Goal: Information Seeking & Learning: Learn about a topic

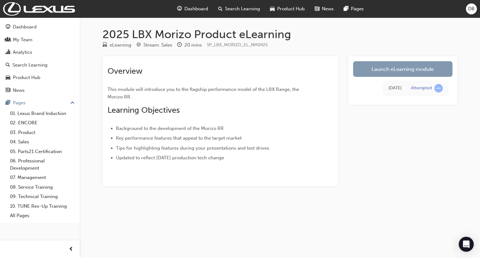
click at [381, 71] on link "Launch eLearning module" at bounding box center [402, 69] width 99 height 16
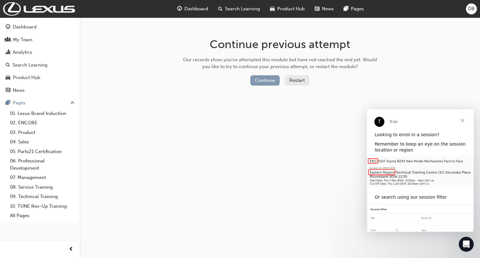
click at [263, 80] on button "Continue" at bounding box center [264, 80] width 29 height 10
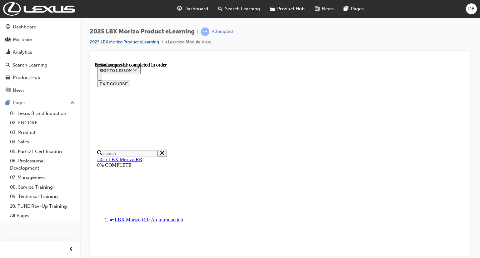
scroll to position [580, 0]
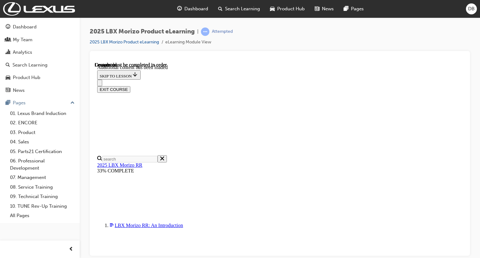
scroll to position [973, 0]
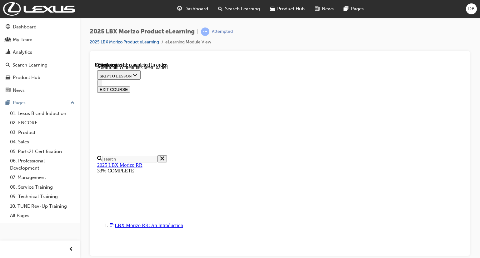
scroll to position [604, 17]
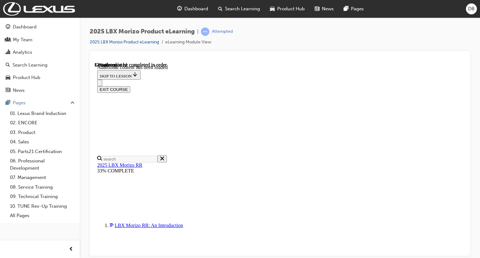
scroll to position [666, 17]
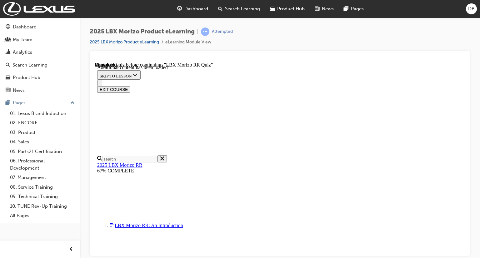
scroll to position [47, 0]
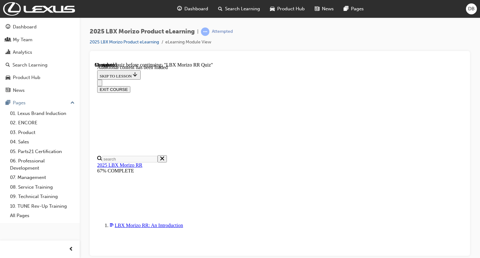
radio input "true"
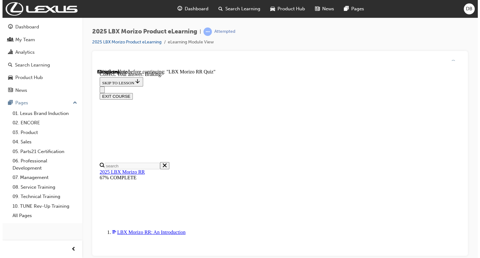
scroll to position [135, 0]
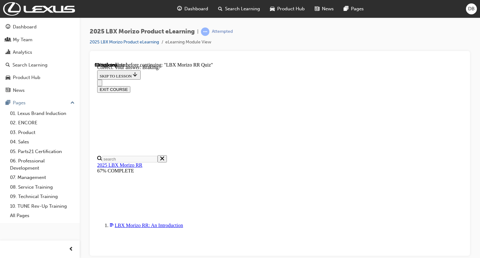
radio input "true"
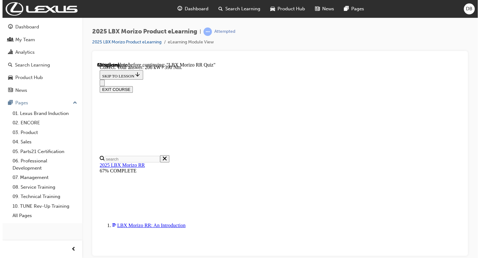
scroll to position [224, 0]
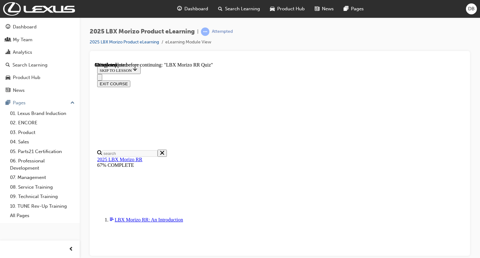
scroll to position [156, 0]
radio input "true"
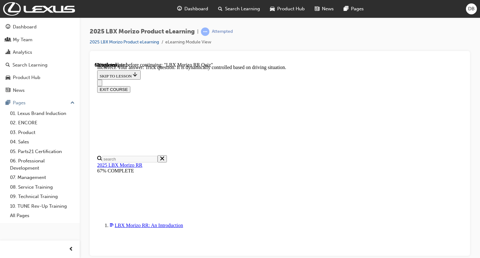
scroll to position [181, 0]
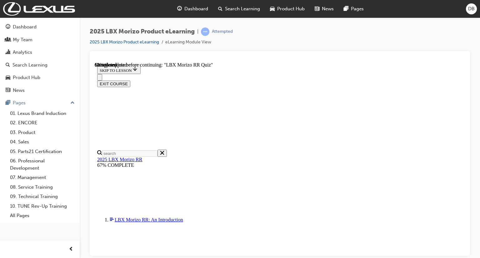
scroll to position [108, 0]
radio input "true"
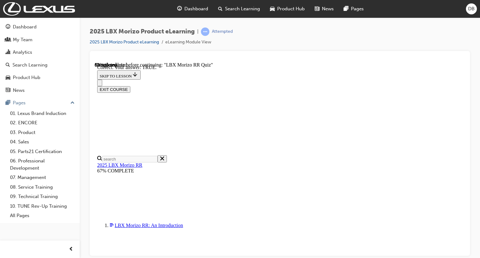
scroll to position [209, 0]
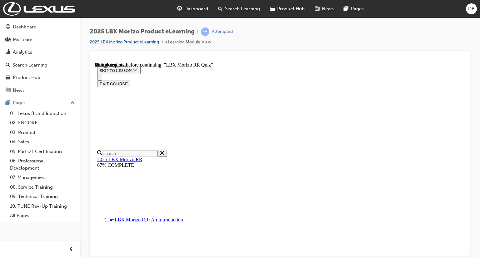
radio input "true"
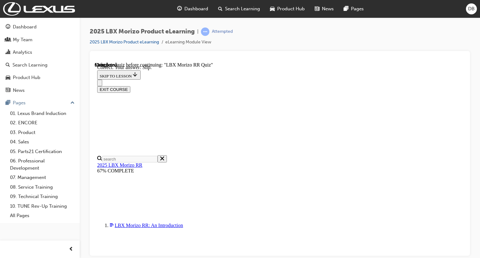
scroll to position [113, 0]
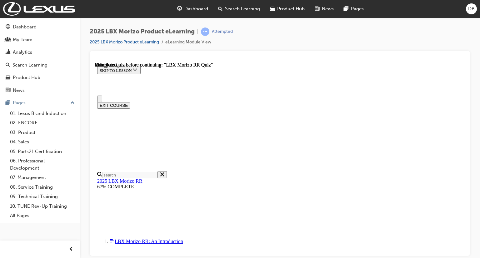
scroll to position [149, 0]
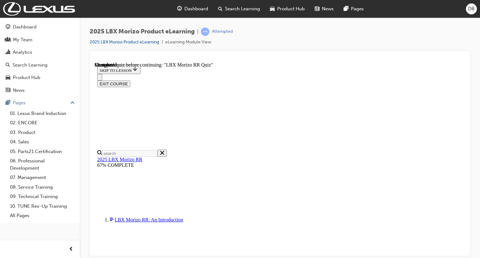
radio input "true"
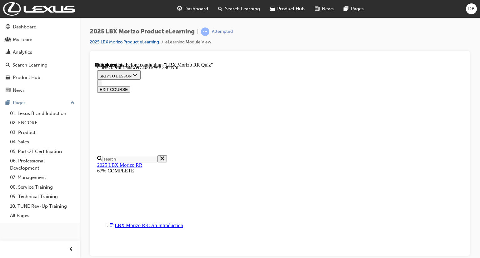
scroll to position [225, 0]
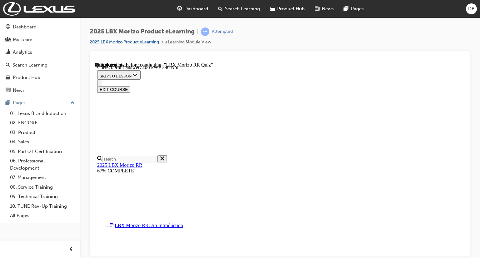
radio input "true"
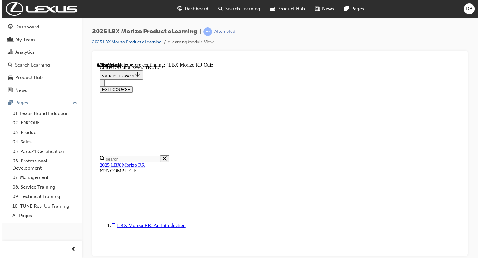
scroll to position [209, 0]
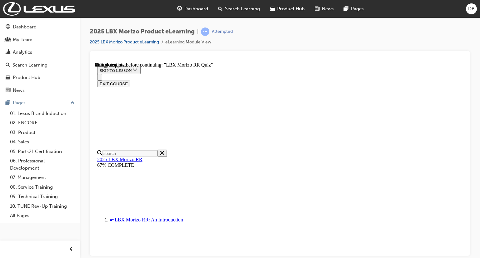
scroll to position [73, 0]
radio input "true"
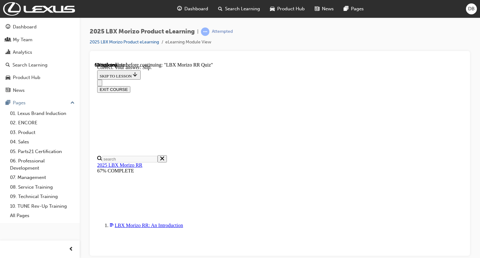
scroll to position [113, 0]
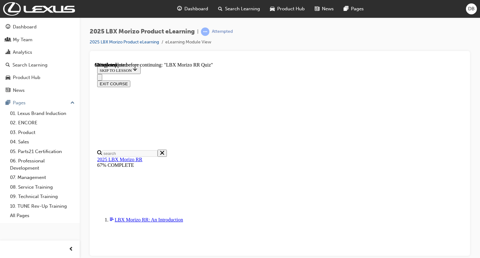
scroll to position [156, 0]
radio input "true"
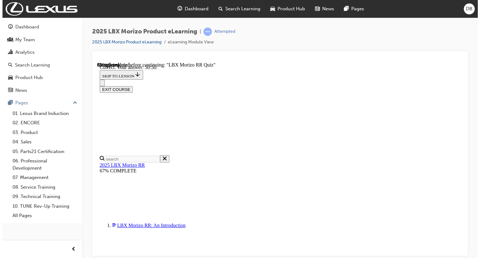
scroll to position [244, 0]
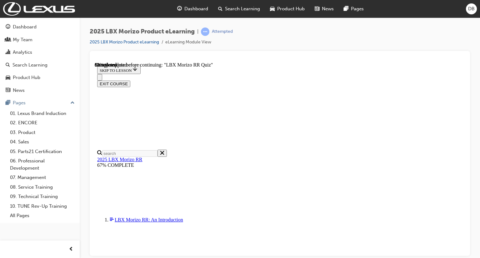
scroll to position [0, 0]
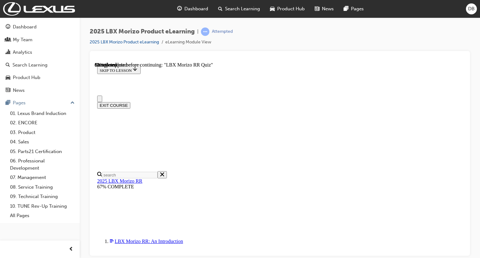
radio input "true"
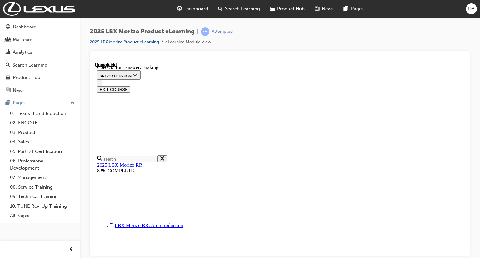
scroll to position [135, 0]
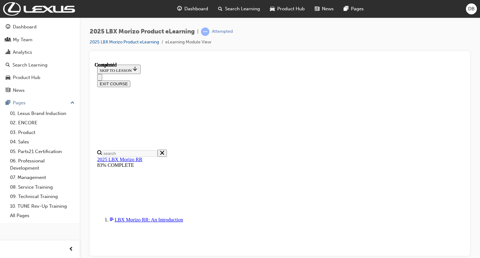
scroll to position [149, 0]
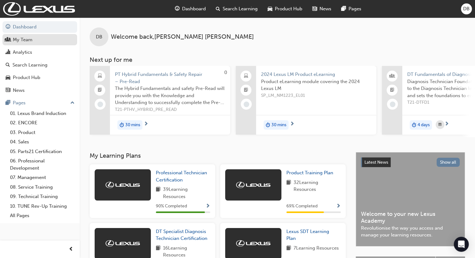
click at [29, 40] on div "My Team" at bounding box center [23, 39] width 20 height 7
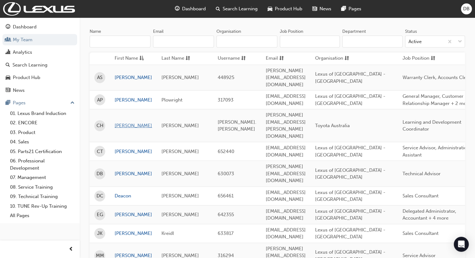
scroll to position [62, 0]
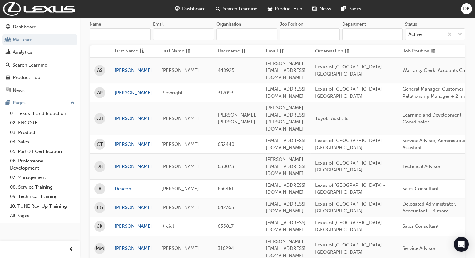
click at [101, 163] on span "DB" at bounding box center [100, 166] width 7 height 7
click at [118, 163] on link "DANNY" at bounding box center [133, 166] width 37 height 7
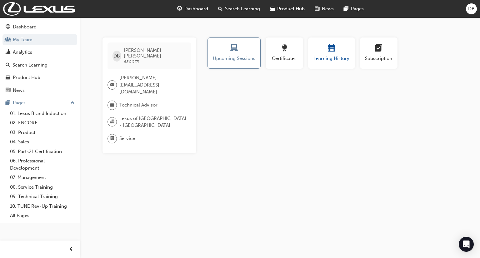
click at [332, 47] on span "calendar-icon" at bounding box center [331, 48] width 7 height 8
